Goal: Navigation & Orientation: Find specific page/section

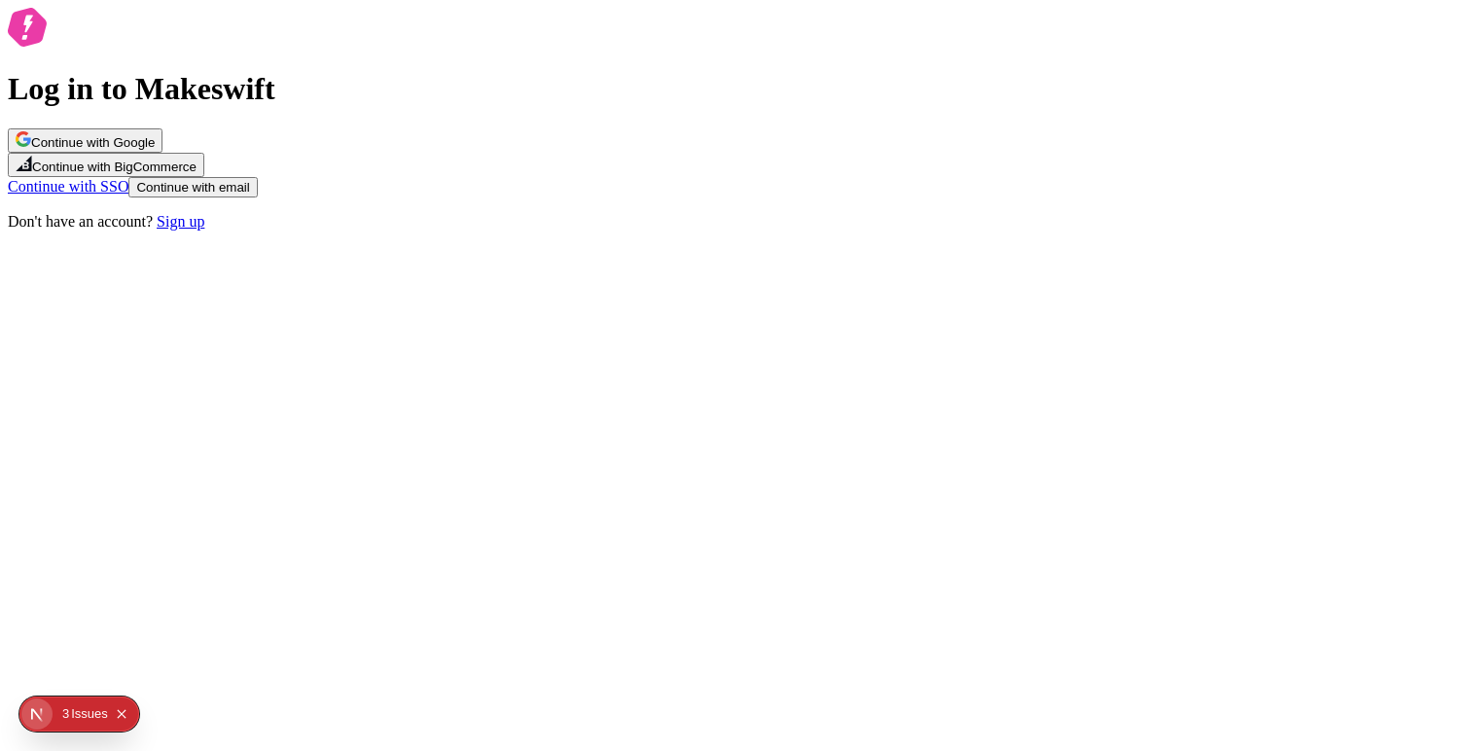
click at [155, 150] on span "Continue with Google" at bounding box center [93, 142] width 124 height 15
click at [163, 153] on button "Continue with Google" at bounding box center [85, 140] width 155 height 24
click at [600, 196] on div "Log in to Makeswift Continue with Google Continue with BigCommerce Continue wit…" at bounding box center [736, 119] width 1456 height 223
click at [31, 147] on icon "button" at bounding box center [24, 139] width 16 height 16
click at [155, 150] on span "Continue with Google" at bounding box center [93, 142] width 124 height 15
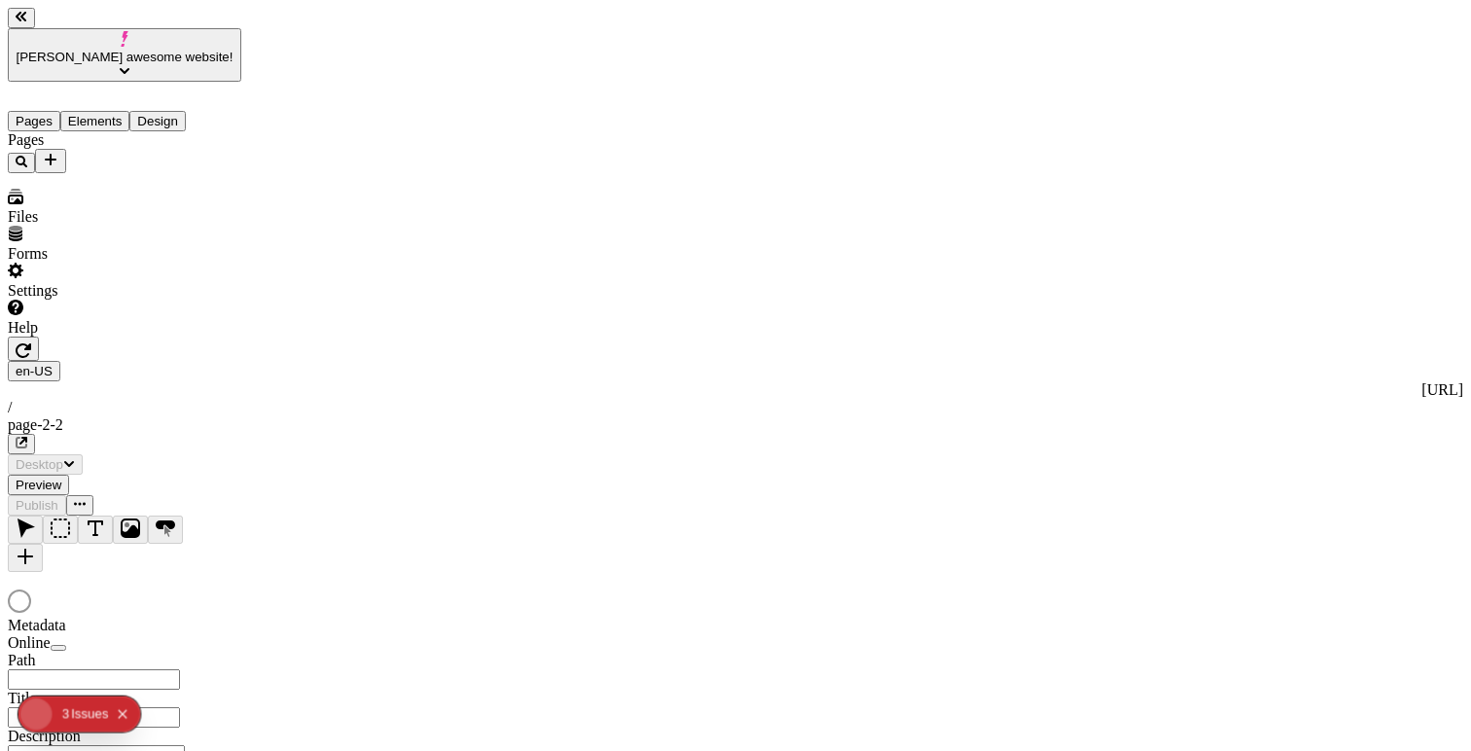
type input "/page-2-2"
